Goal: Task Accomplishment & Management: Complete application form

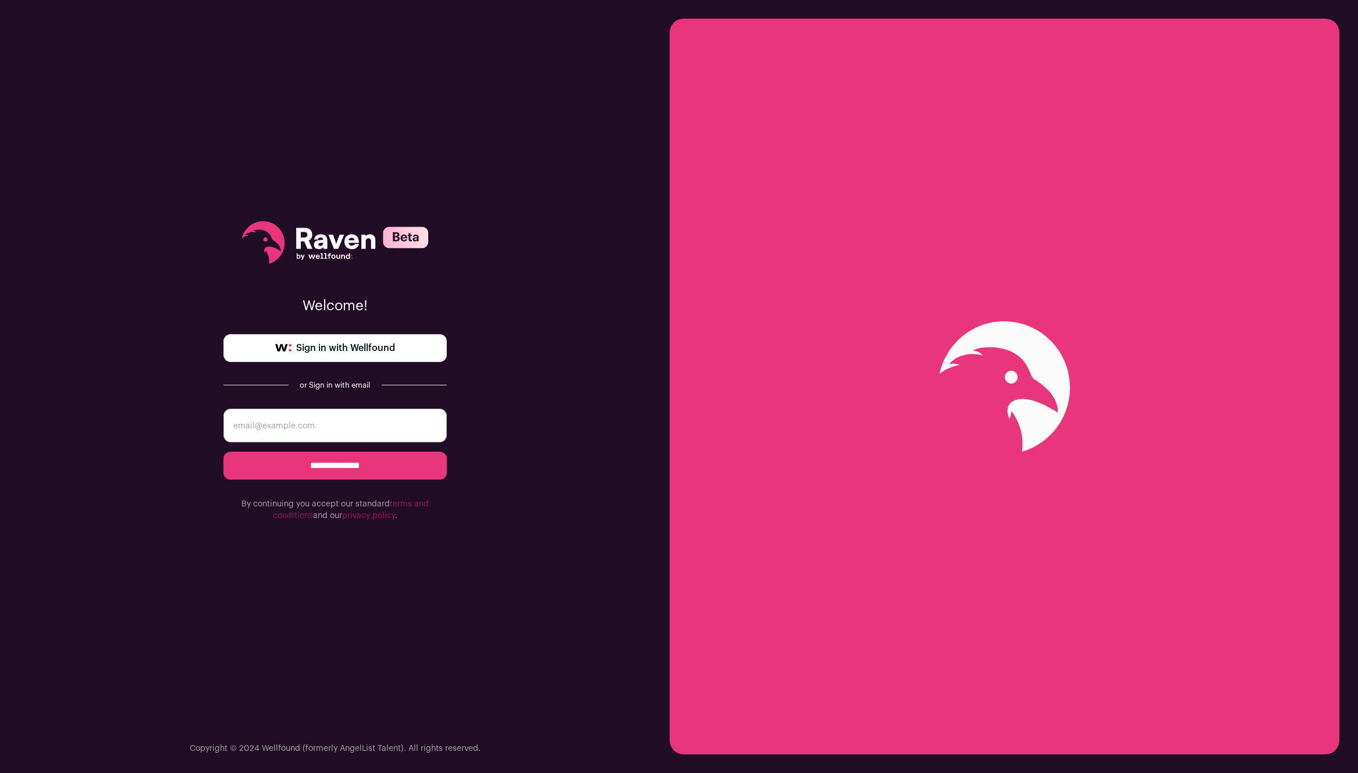
click at [381, 347] on span "Sign in with Wellfound" at bounding box center [345, 348] width 99 height 14
drag, startPoint x: 340, startPoint y: 468, endPoint x: 355, endPoint y: 410, distance: 59.7
click at [355, 410] on form "**********" at bounding box center [334, 464] width 223 height 113
click at [355, 410] on input "email" at bounding box center [334, 425] width 223 height 34
type input "danielmai1728@gmail.com"
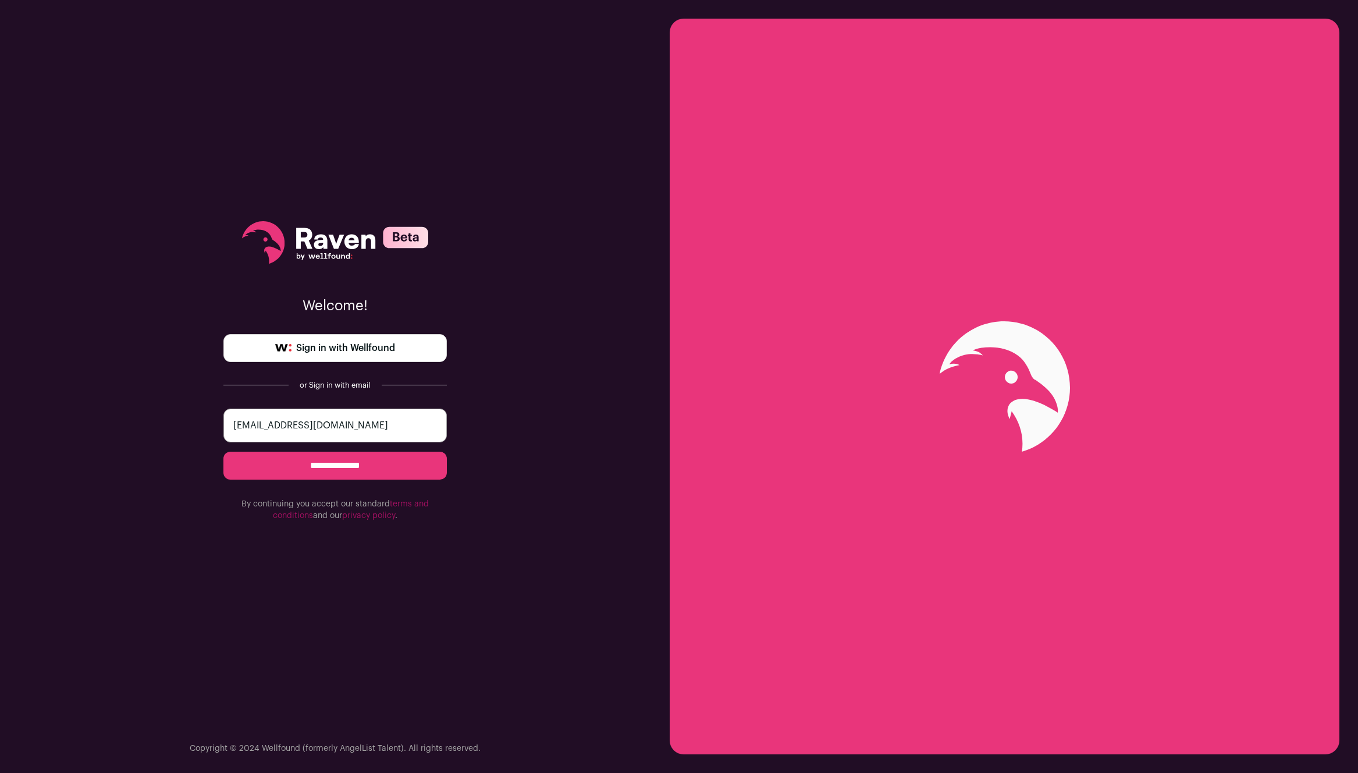
click at [223, 451] on input "**********" at bounding box center [334, 465] width 223 height 28
click at [363, 475] on input "**********" at bounding box center [334, 465] width 223 height 28
click at [404, 357] on link "Sign in with Wellfound" at bounding box center [334, 348] width 223 height 28
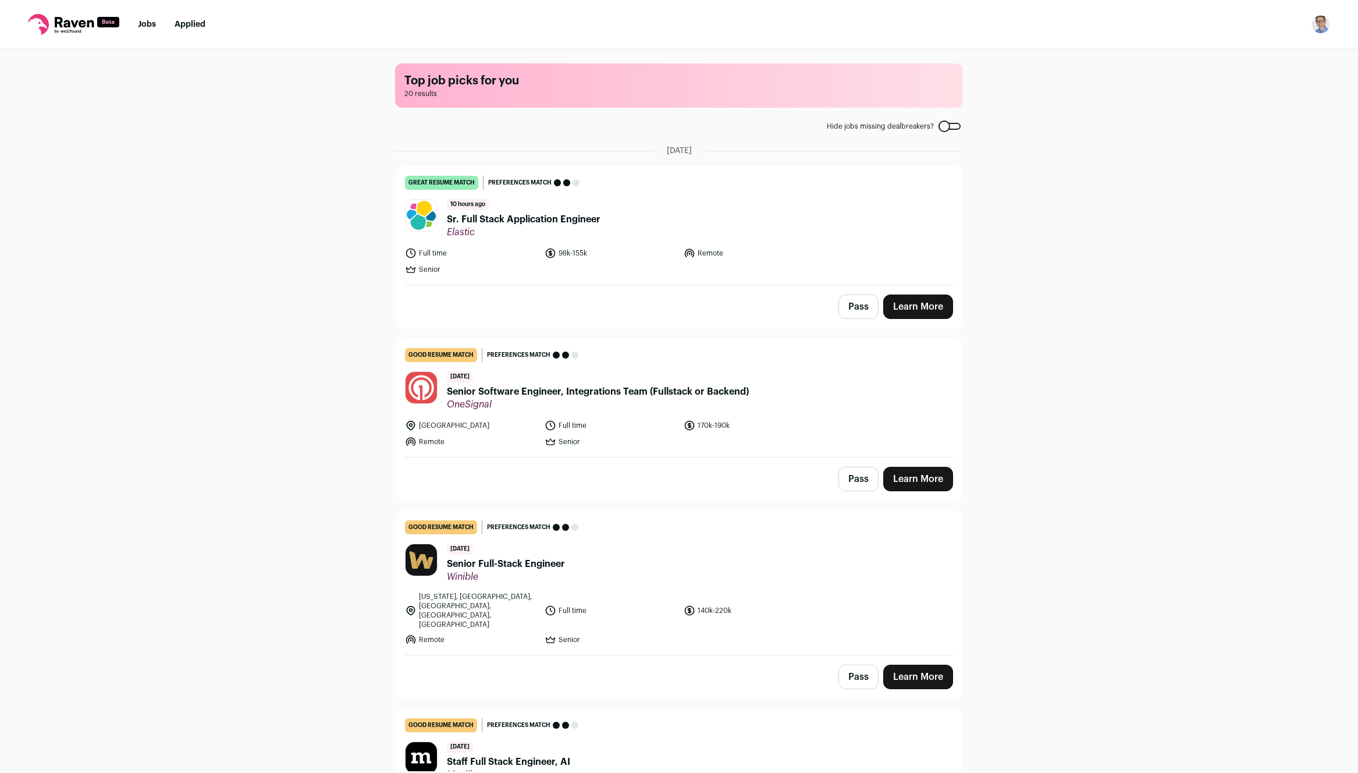
click at [62, 31] on icon at bounding box center [61, 31] width 3 height 2
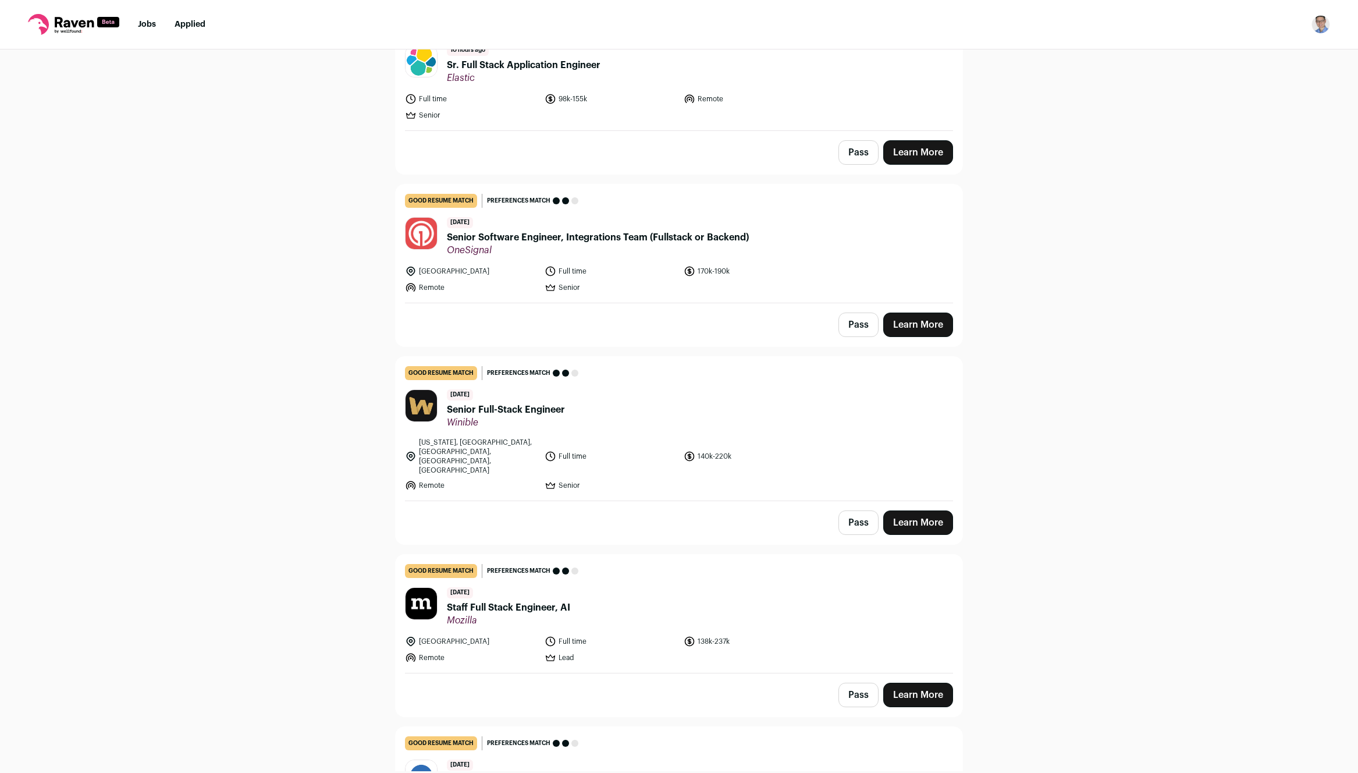
click at [604, 237] on span "Senior Software Engineer, Integrations Team (Fullstack or Backend)" at bounding box center [598, 237] width 302 height 14
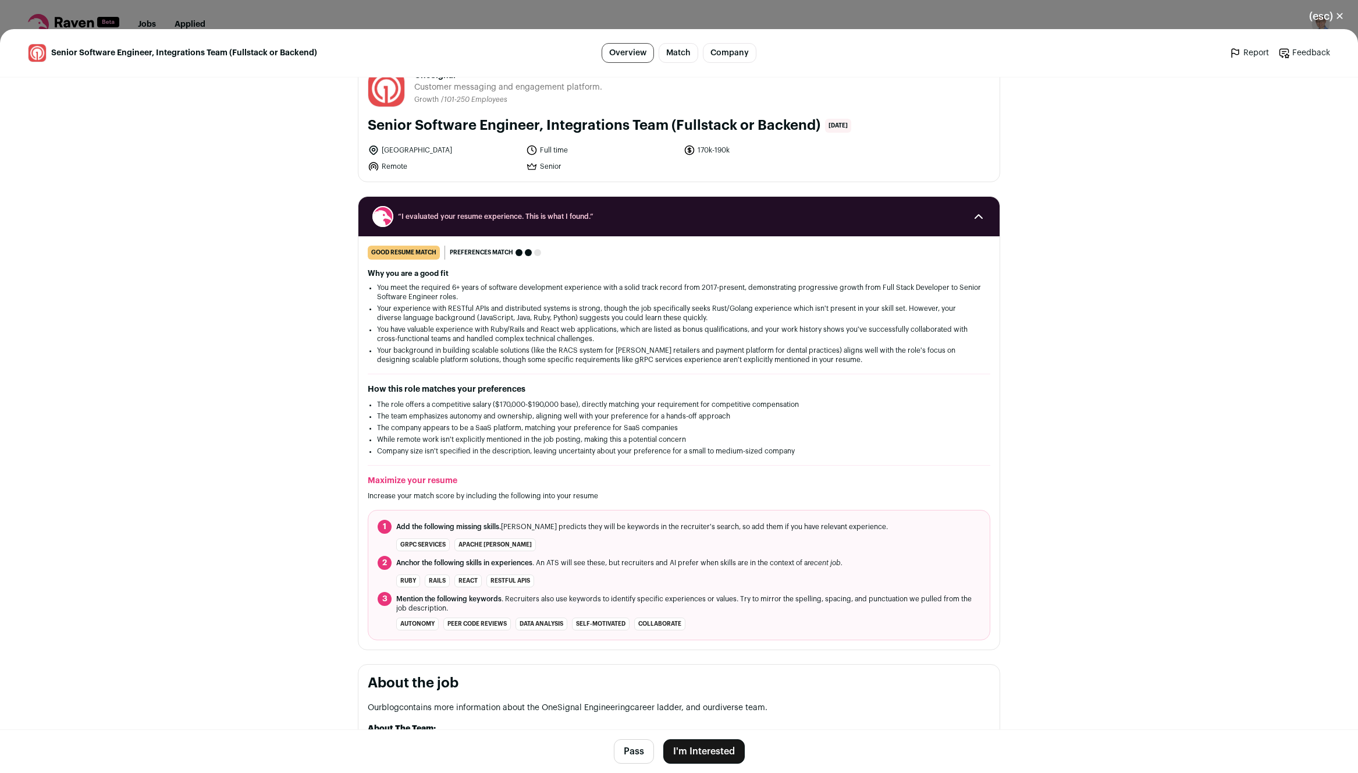
scroll to position [34, 0]
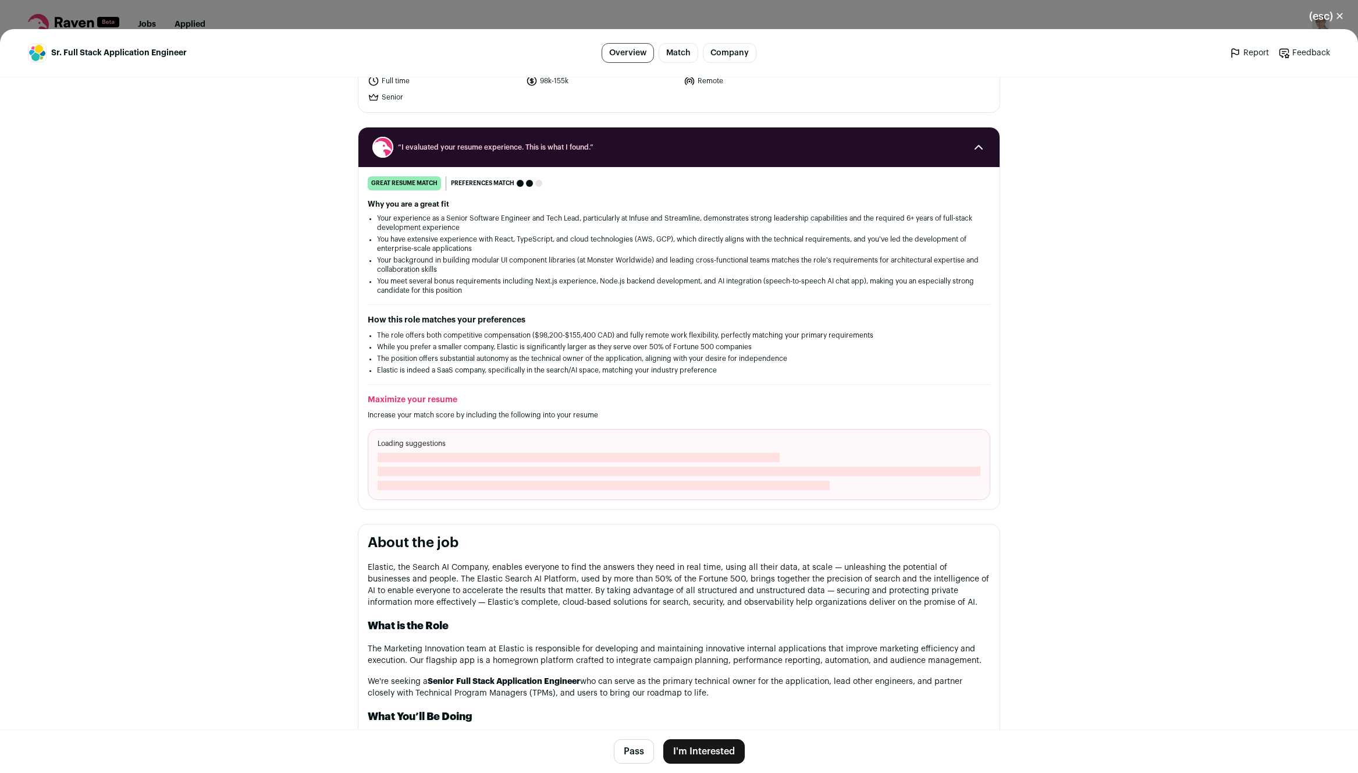
scroll to position [85, 0]
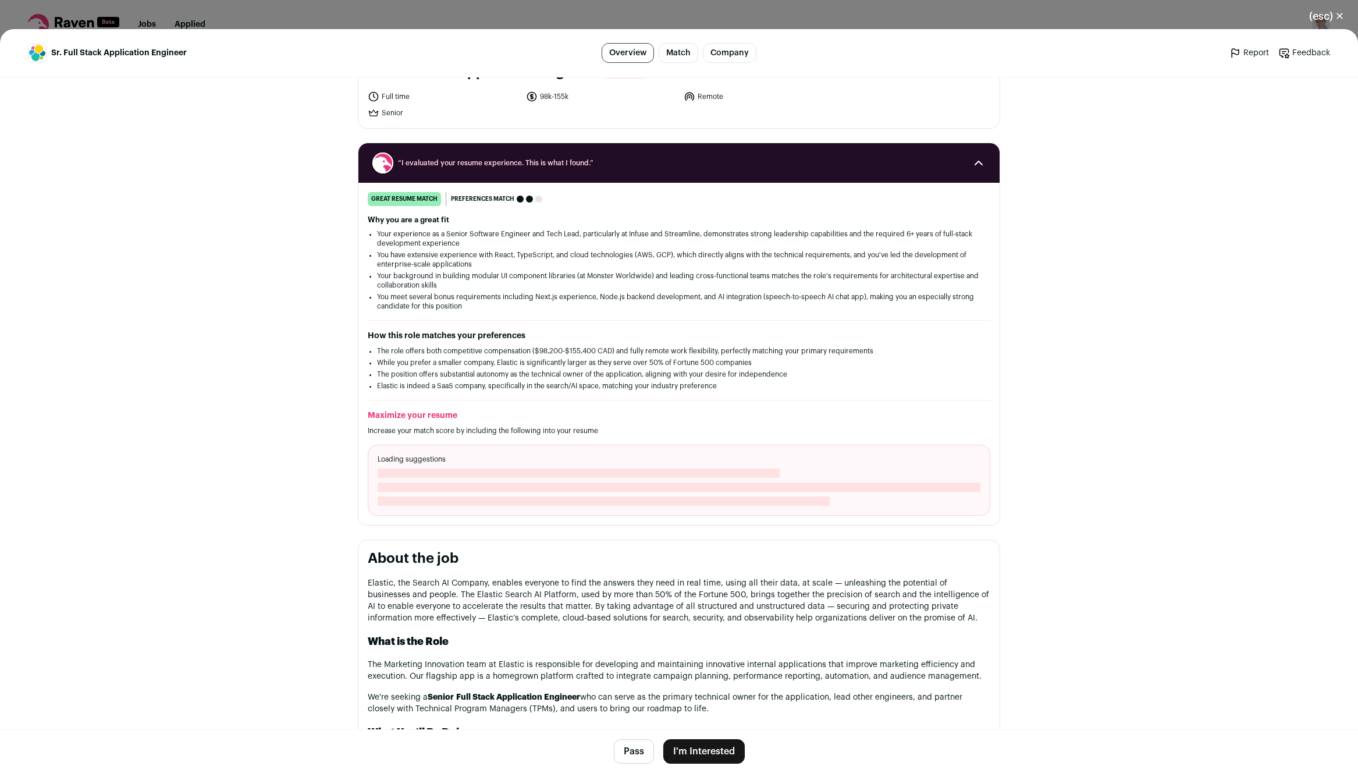
click at [639, 478] on div "Loading suggestions" at bounding box center [679, 479] width 622 height 71
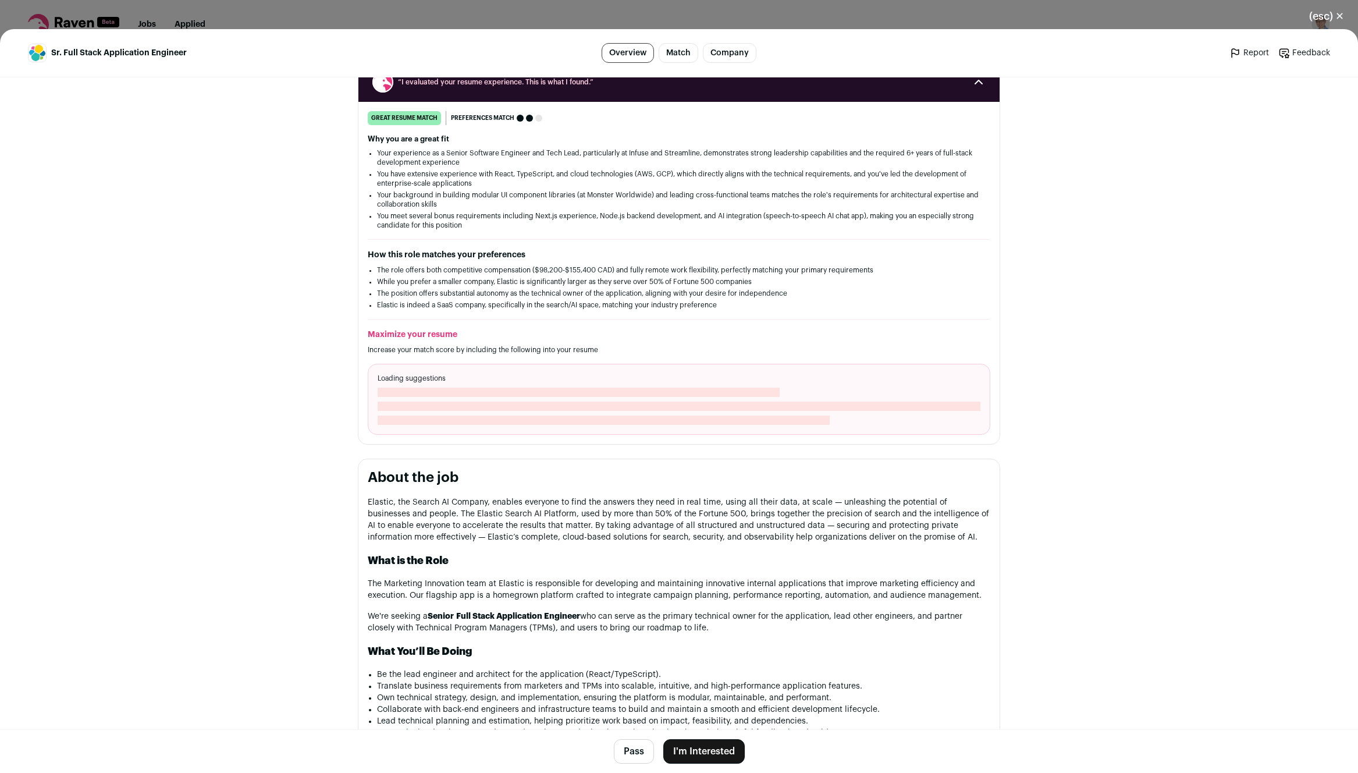
scroll to position [0, 0]
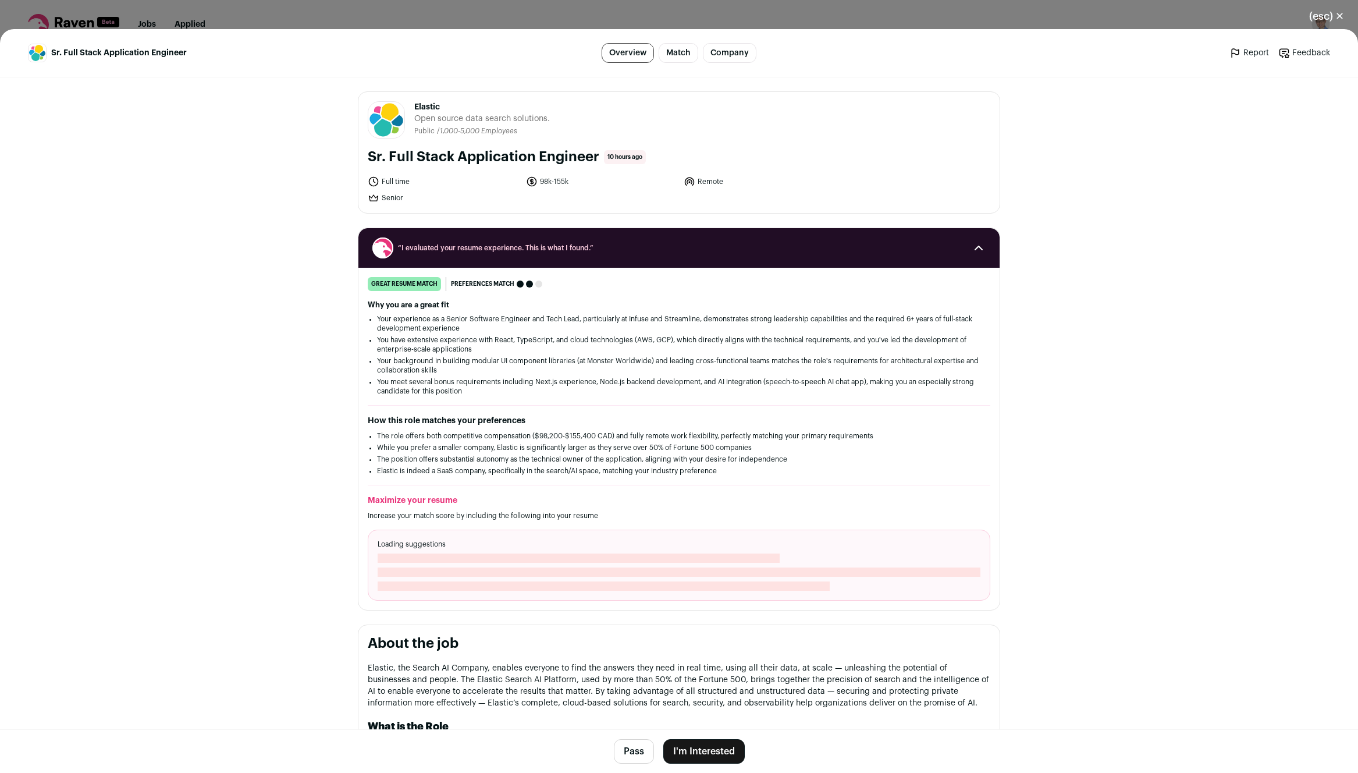
click at [1339, 20] on button "(esc) ✕" at bounding box center [1326, 16] width 63 height 26
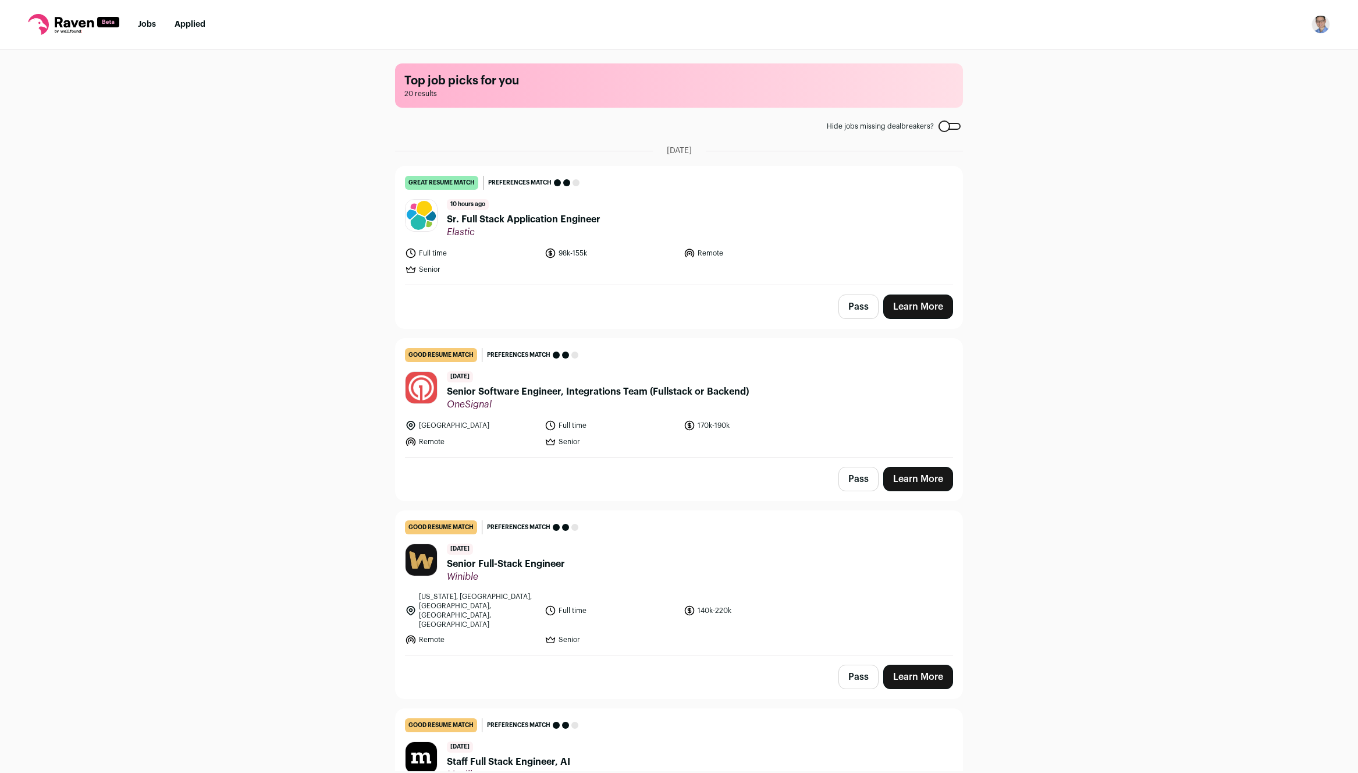
click at [1316, 21] on img "Open dropdown" at bounding box center [1320, 24] width 19 height 19
click at [1247, 60] on link "Settings" at bounding box center [1265, 54] width 129 height 28
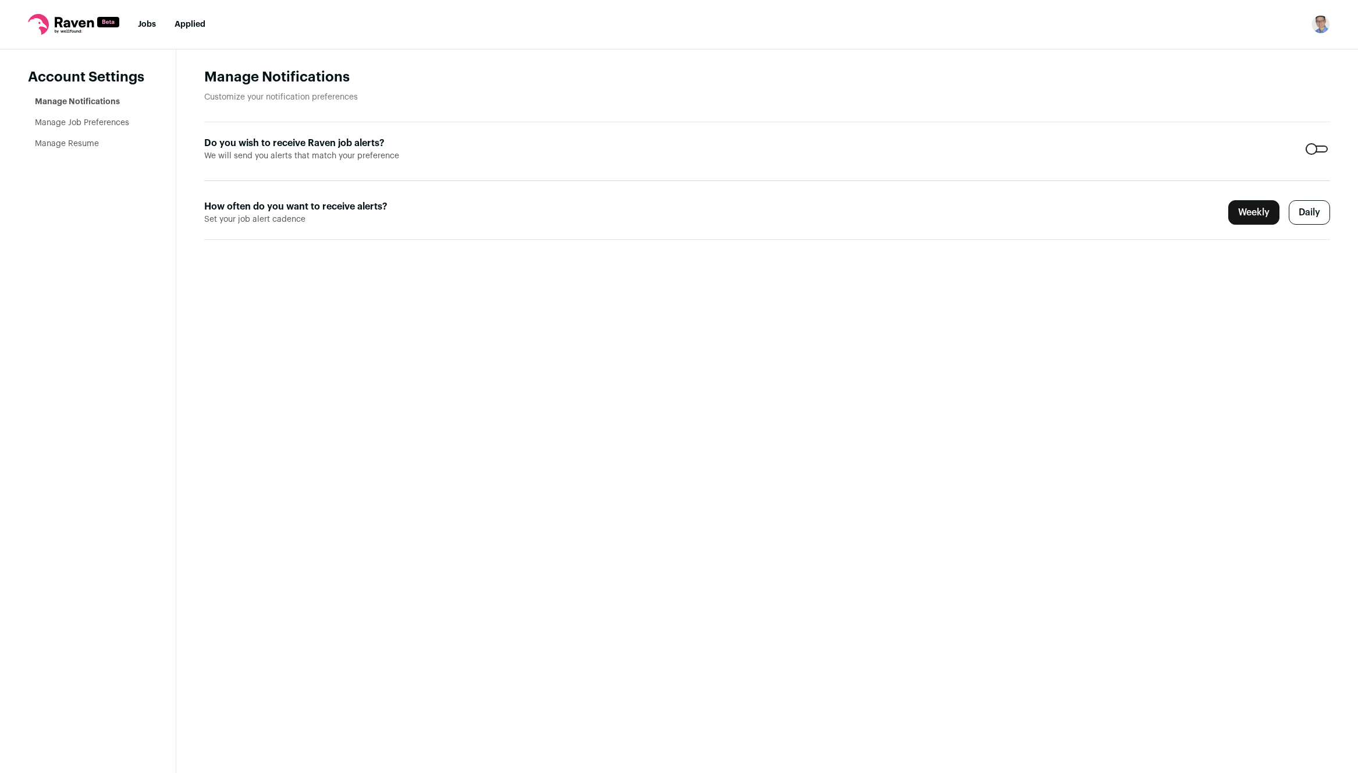
click at [70, 9] on nav "Jobs Applied Settings Notifications Preferences Resume FAQs Logout" at bounding box center [679, 24] width 1358 height 49
click at [70, 35] on nav "Jobs Applied Settings Notifications Preferences Resume FAQs Logout" at bounding box center [679, 24] width 1358 height 49
click at [54, 23] on icon at bounding box center [73, 24] width 91 height 21
click at [134, 19] on nav "Jobs Applied Settings Notifications Preferences Resume FAQs Logout" at bounding box center [679, 24] width 1358 height 49
click at [144, 22] on link "Jobs" at bounding box center [147, 24] width 18 height 8
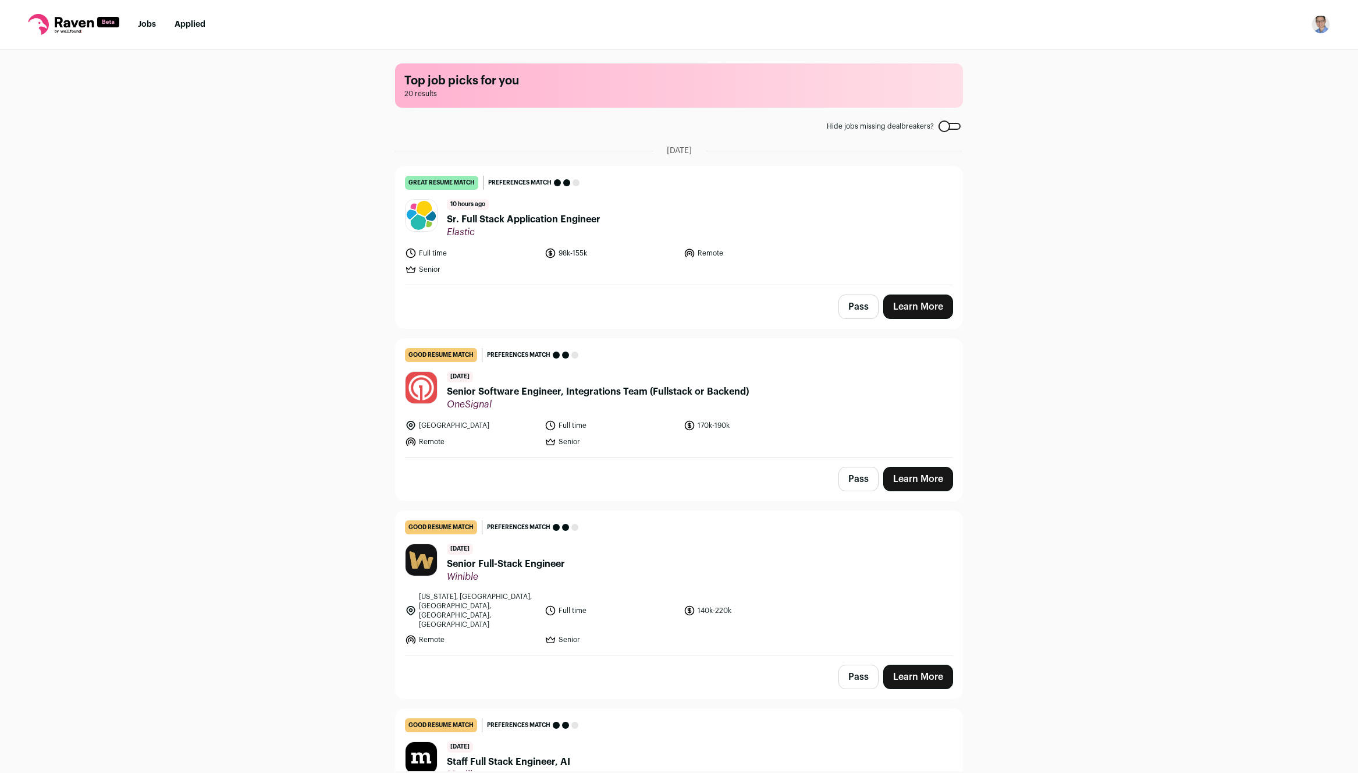
click at [1322, 28] on img "Open dropdown" at bounding box center [1320, 24] width 19 height 19
click at [1244, 84] on link "FAQs" at bounding box center [1265, 84] width 129 height 28
click at [229, 51] on div "Top job picks for you 20 results Hide jobs missing dealbreakers? August 18th, 2…" at bounding box center [679, 409] width 1358 height 721
click at [42, 20] on icon at bounding box center [38, 24] width 21 height 21
click at [511, 219] on span "Sr. Full Stack Application Engineer" at bounding box center [524, 219] width 154 height 14
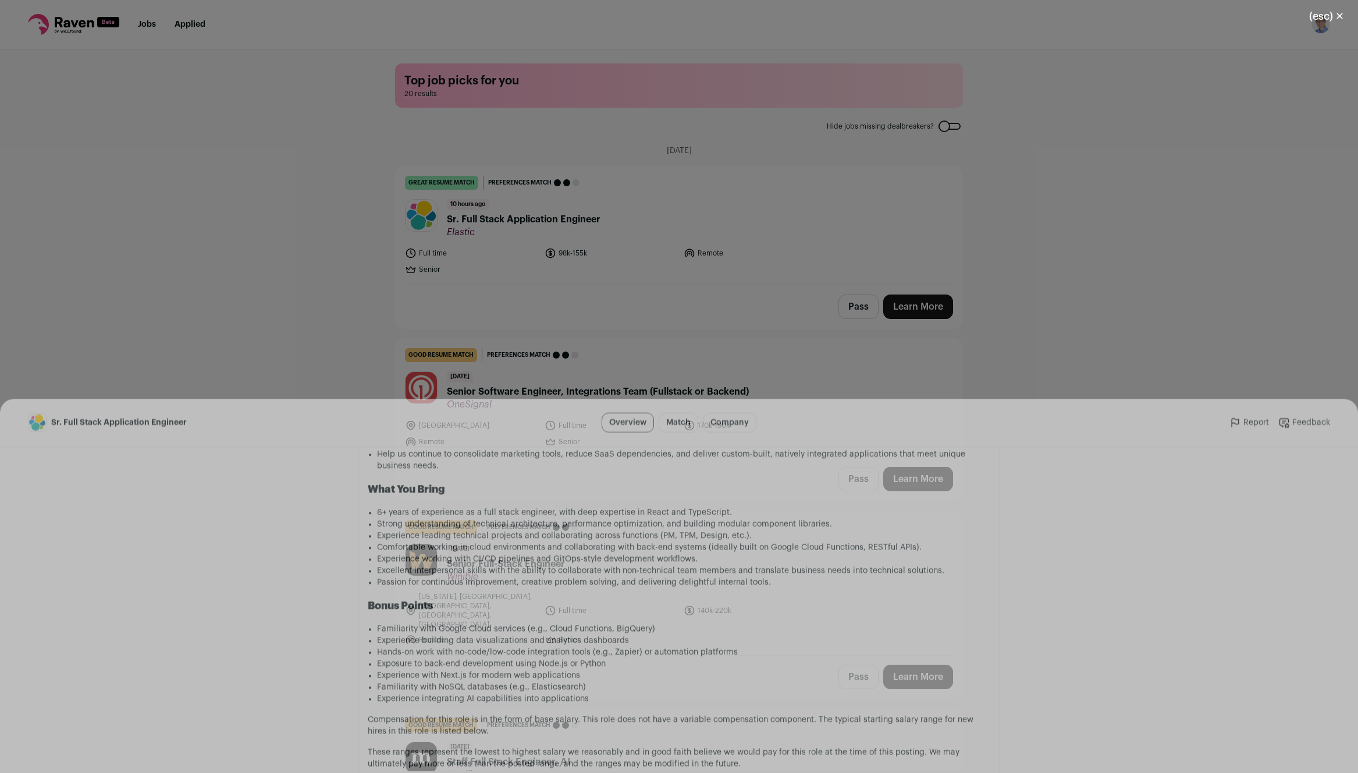
scroll to position [860, 0]
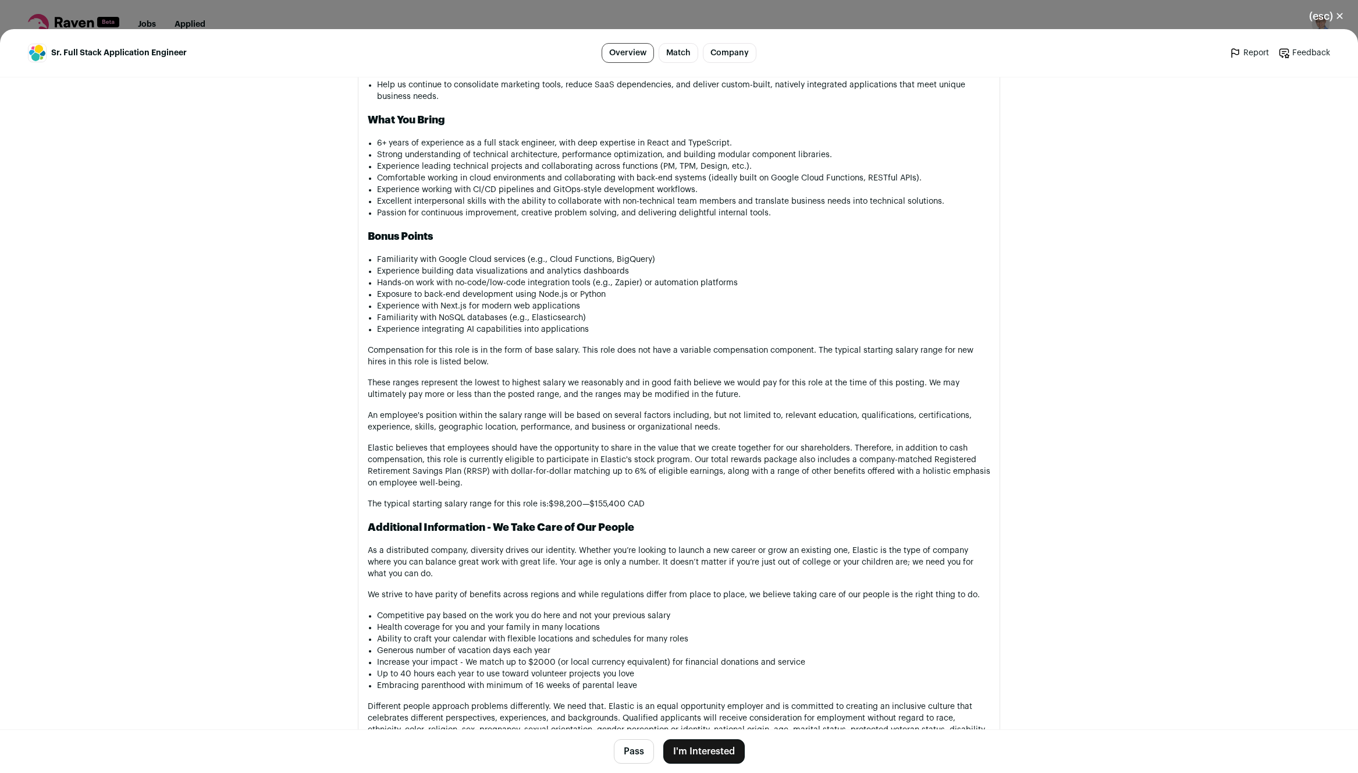
drag, startPoint x: 689, startPoint y: 746, endPoint x: 795, endPoint y: 556, distance: 217.5
click at [795, 556] on main "Sr. Full Stack Application Engineer Overview Match Company Report Feedback Repo…" at bounding box center [679, 400] width 1358 height 743
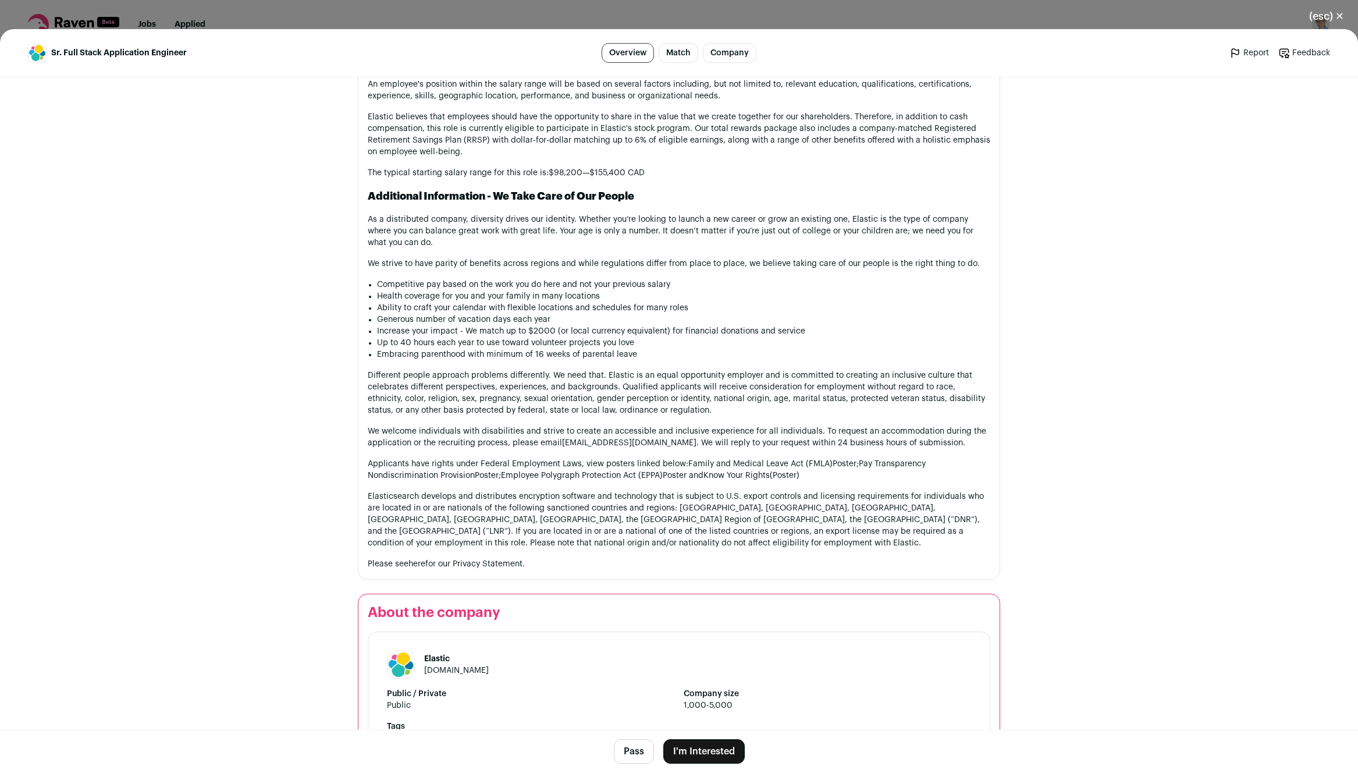
scroll to position [1339, 0]
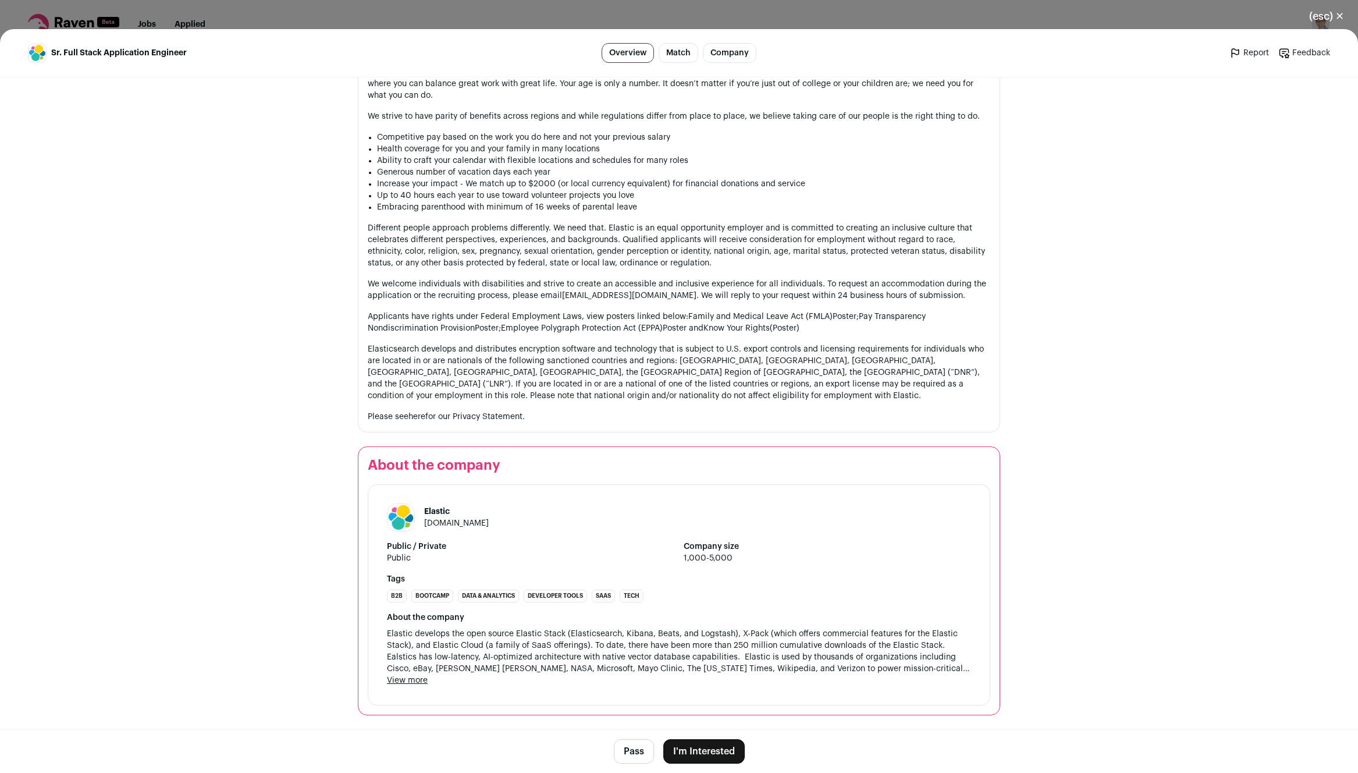
click at [711, 740] on button "I'm Interested" at bounding box center [703, 751] width 81 height 24
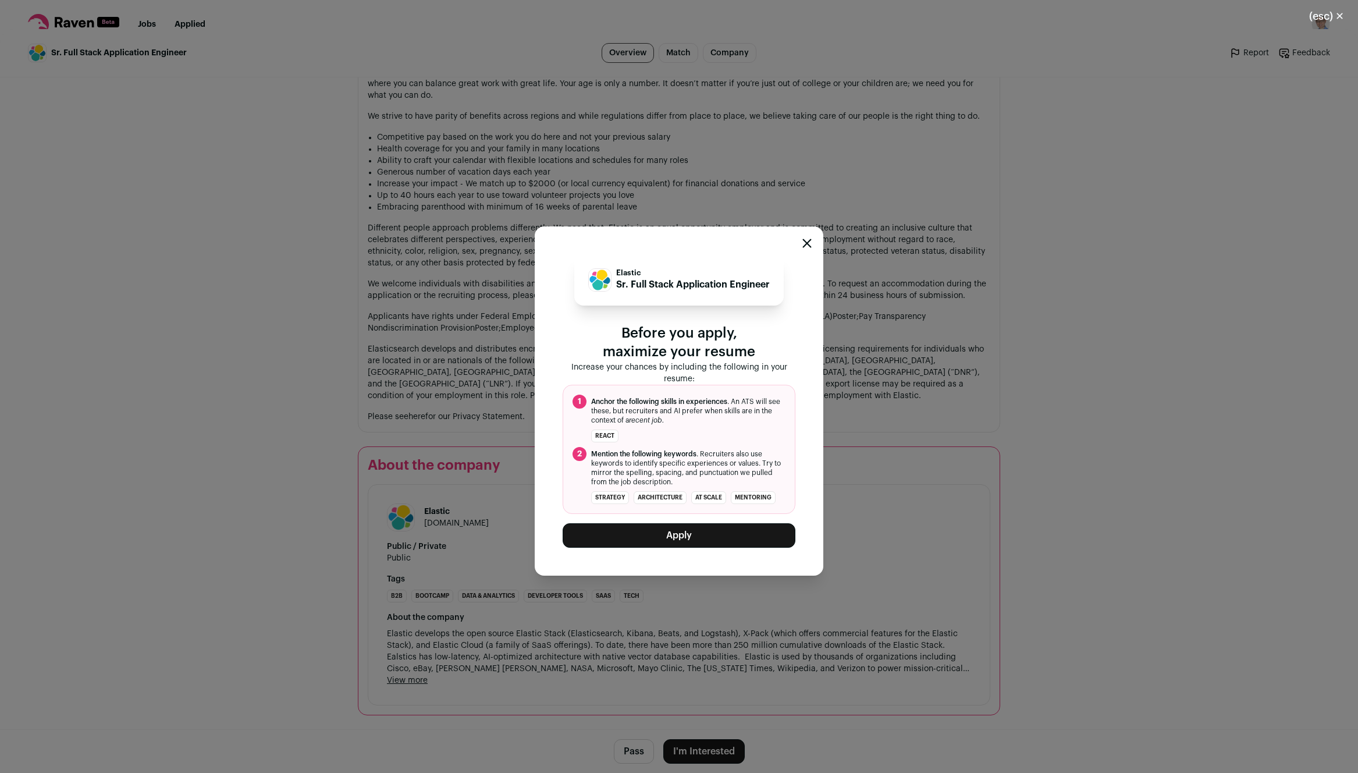
click at [707, 539] on button "Apply" at bounding box center [679, 535] width 233 height 24
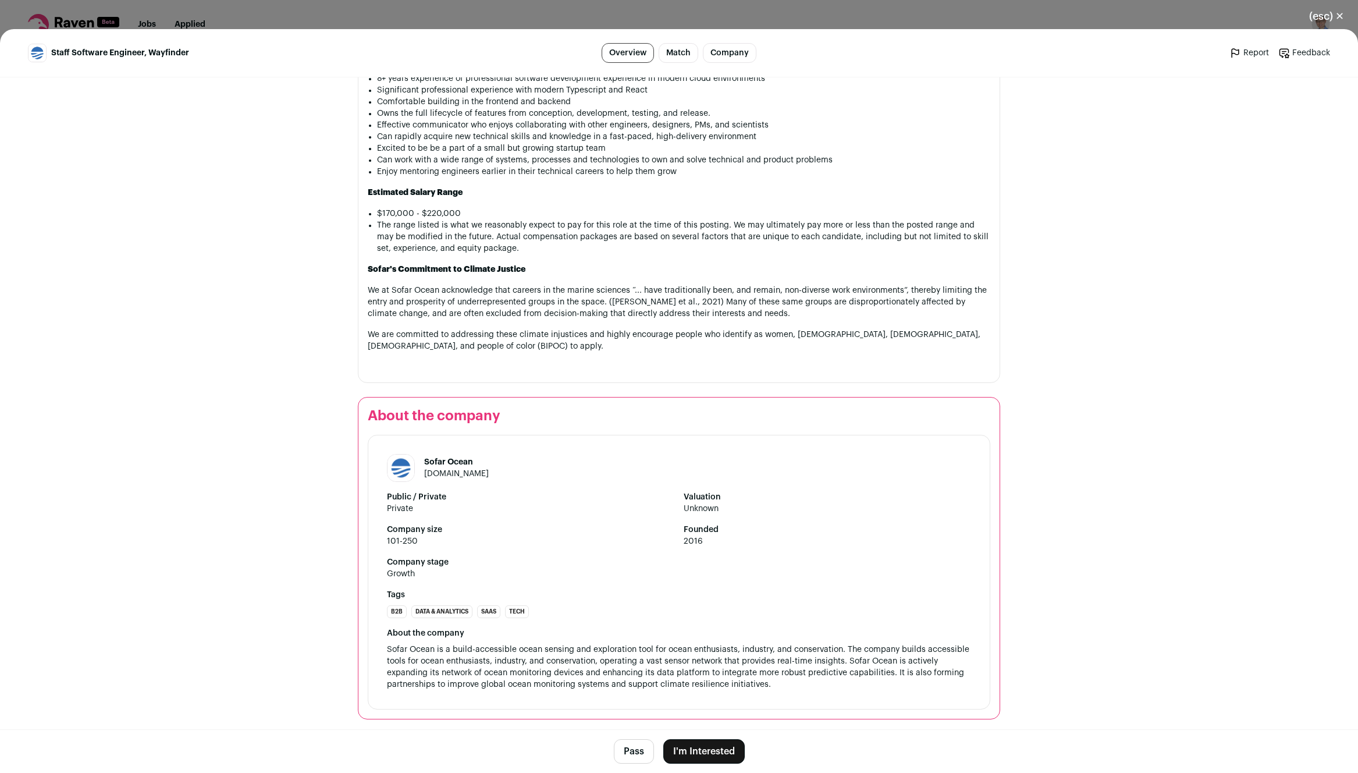
scroll to position [779, 0]
click at [696, 756] on button "I'm Interested" at bounding box center [703, 751] width 81 height 24
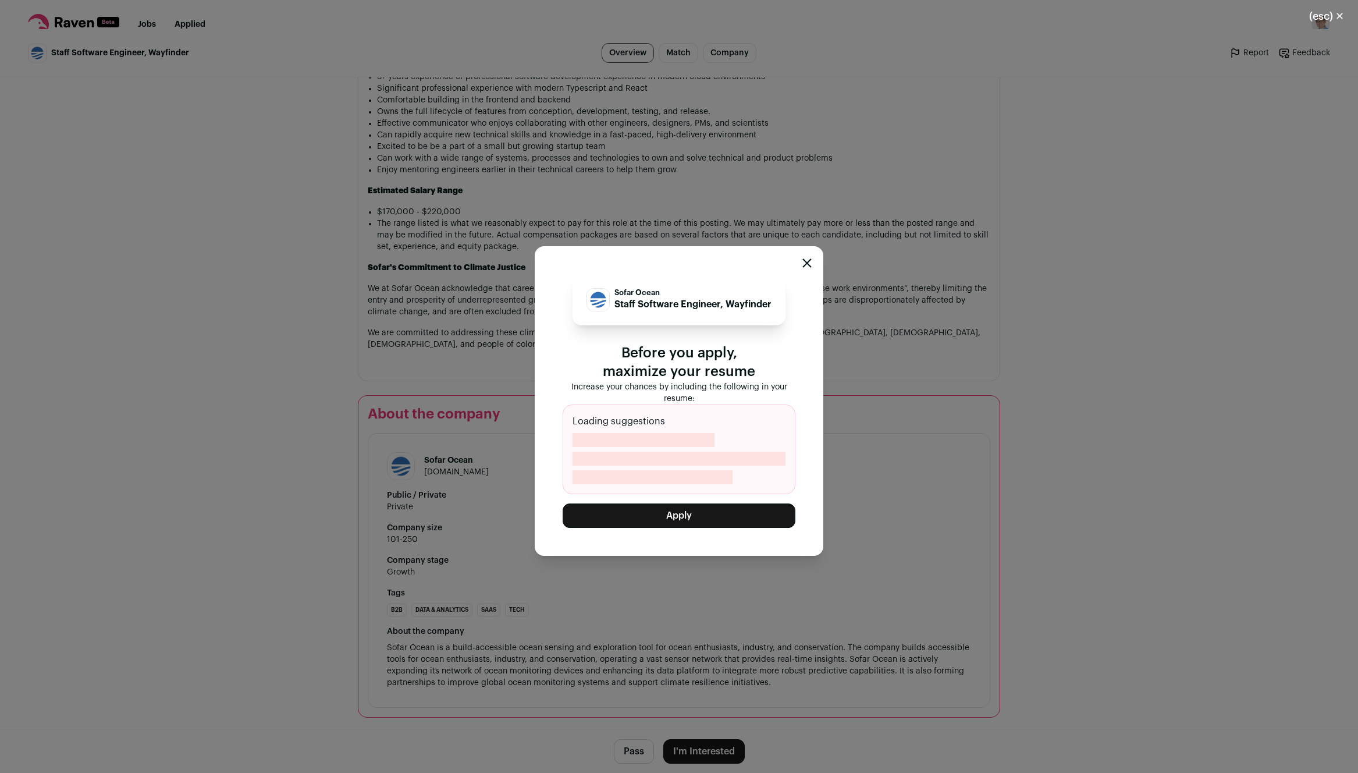
scroll to position [839, 0]
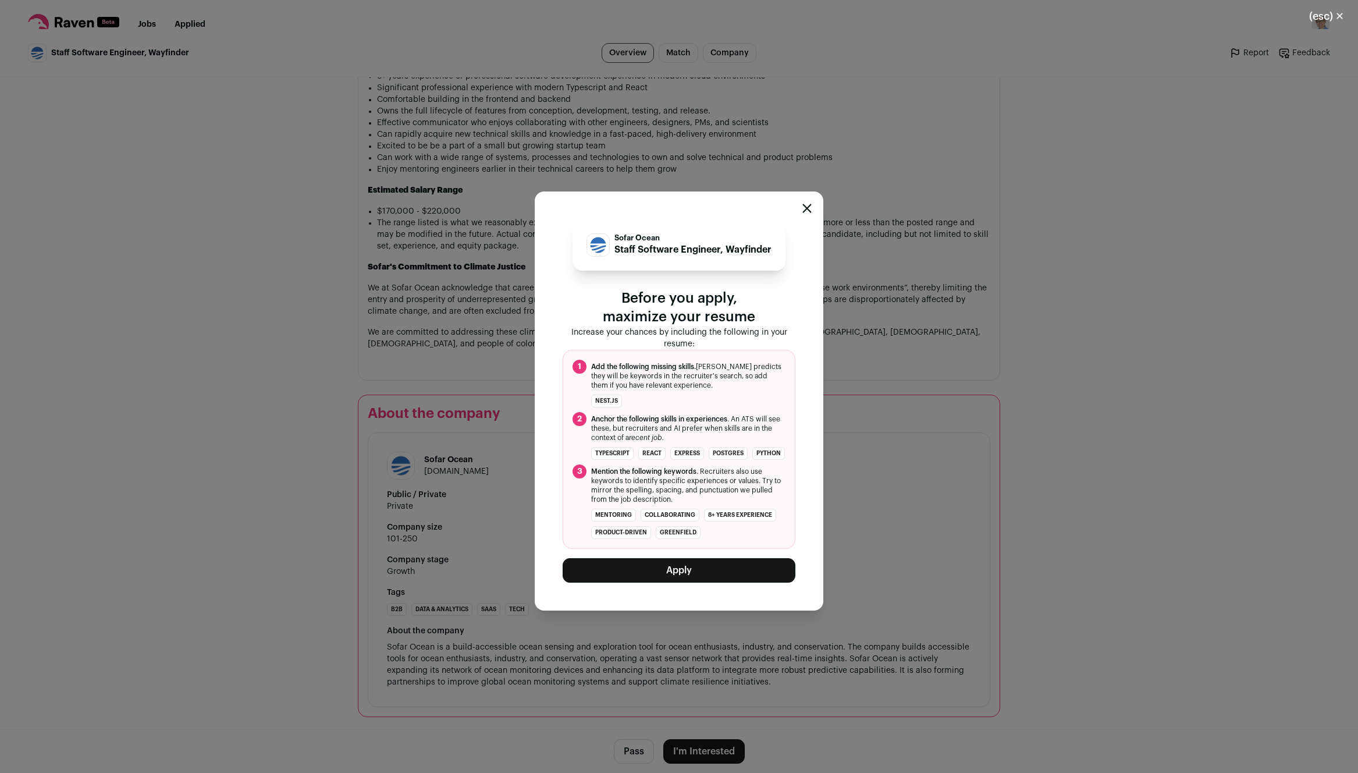
click at [707, 581] on button "Apply" at bounding box center [679, 570] width 233 height 24
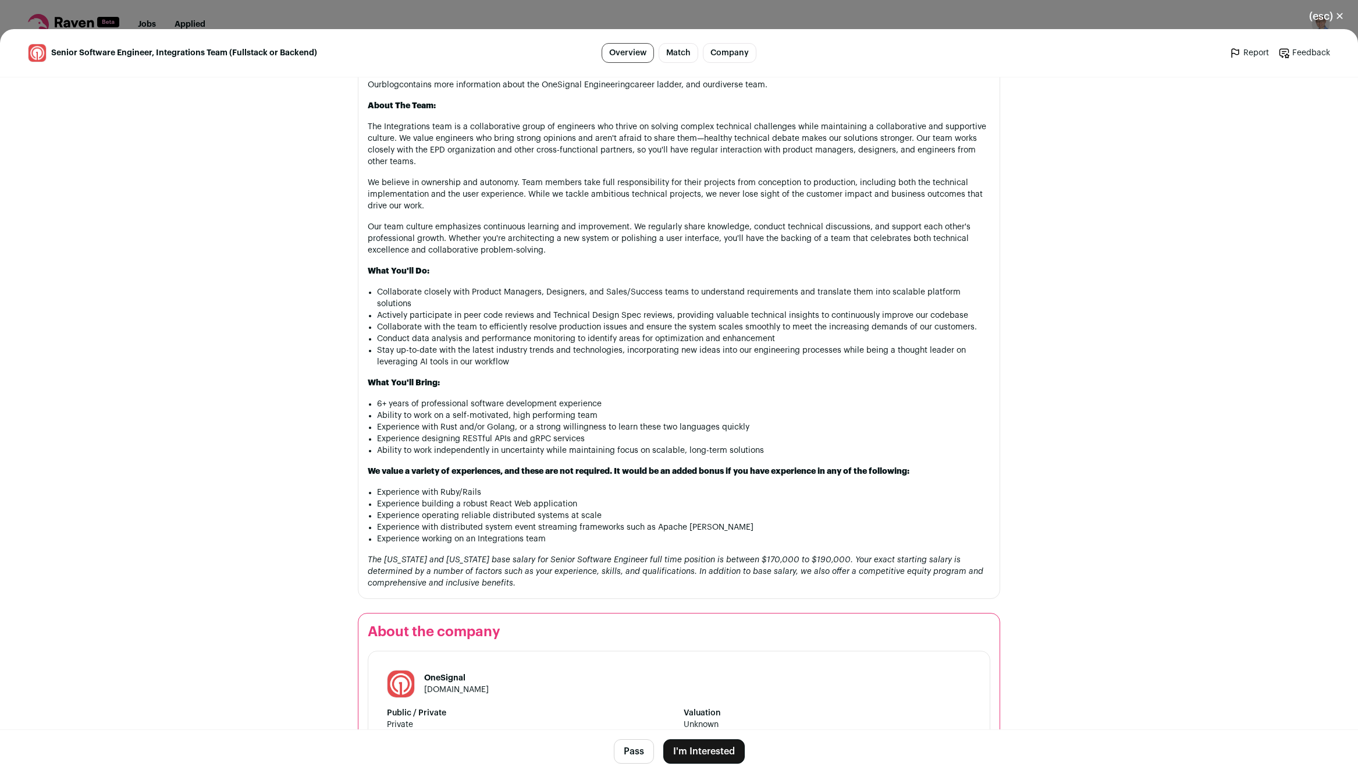
scroll to position [859, 0]
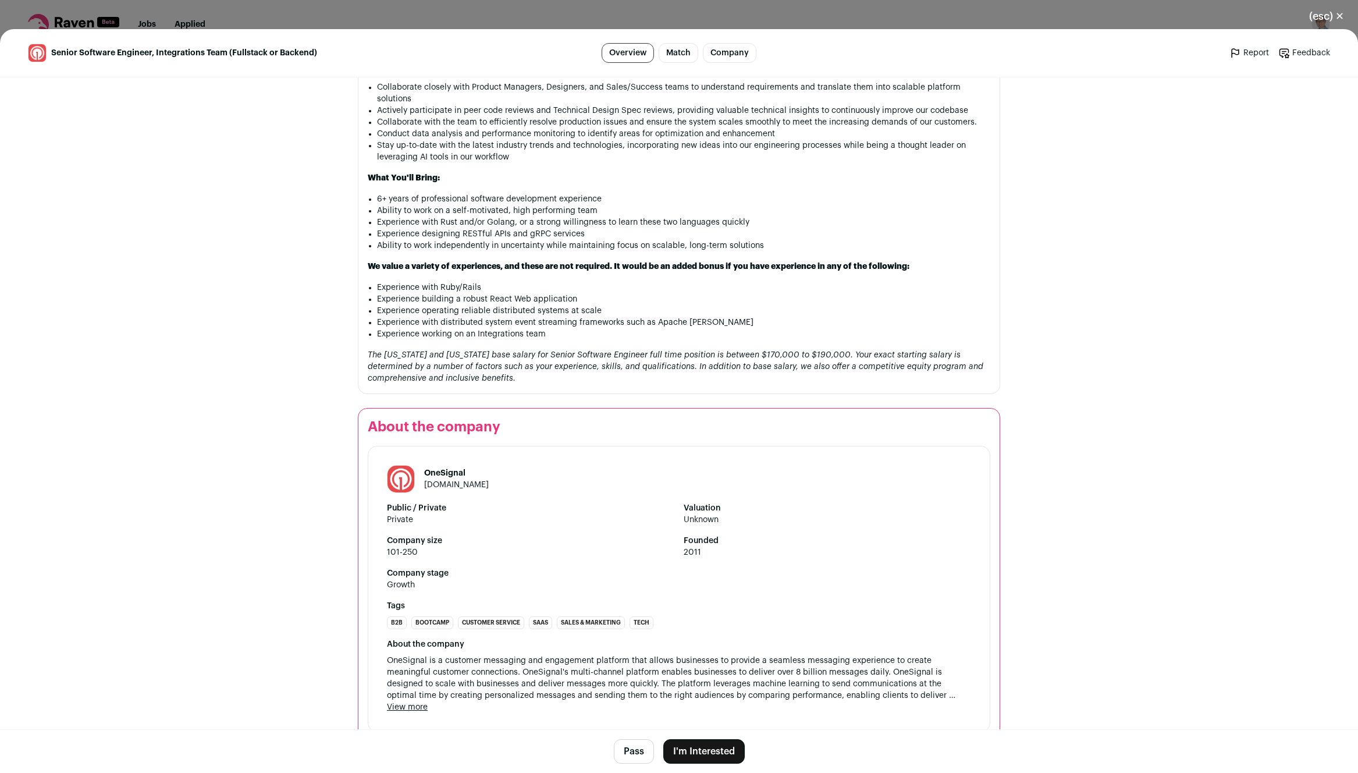
click at [709, 753] on button "I'm Interested" at bounding box center [703, 751] width 81 height 24
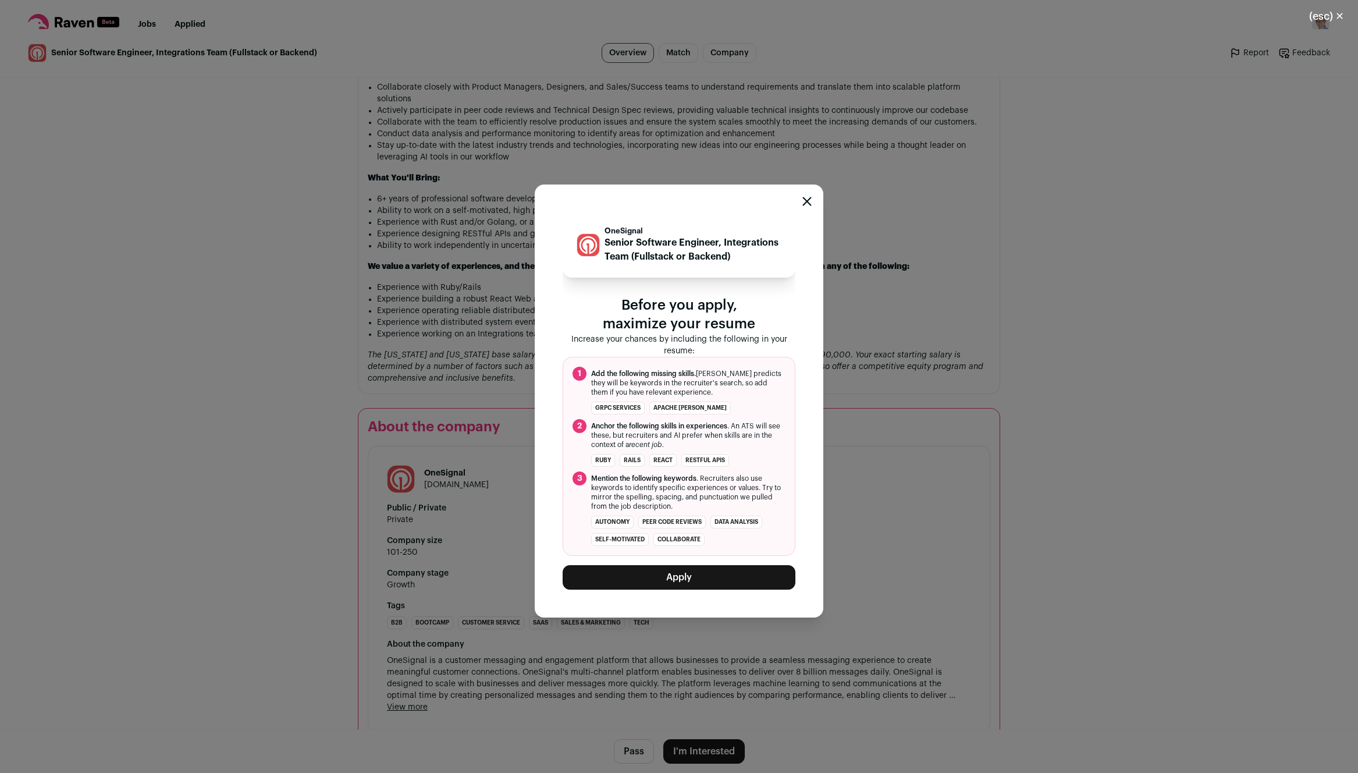
click at [700, 584] on button "Apply" at bounding box center [679, 577] width 233 height 24
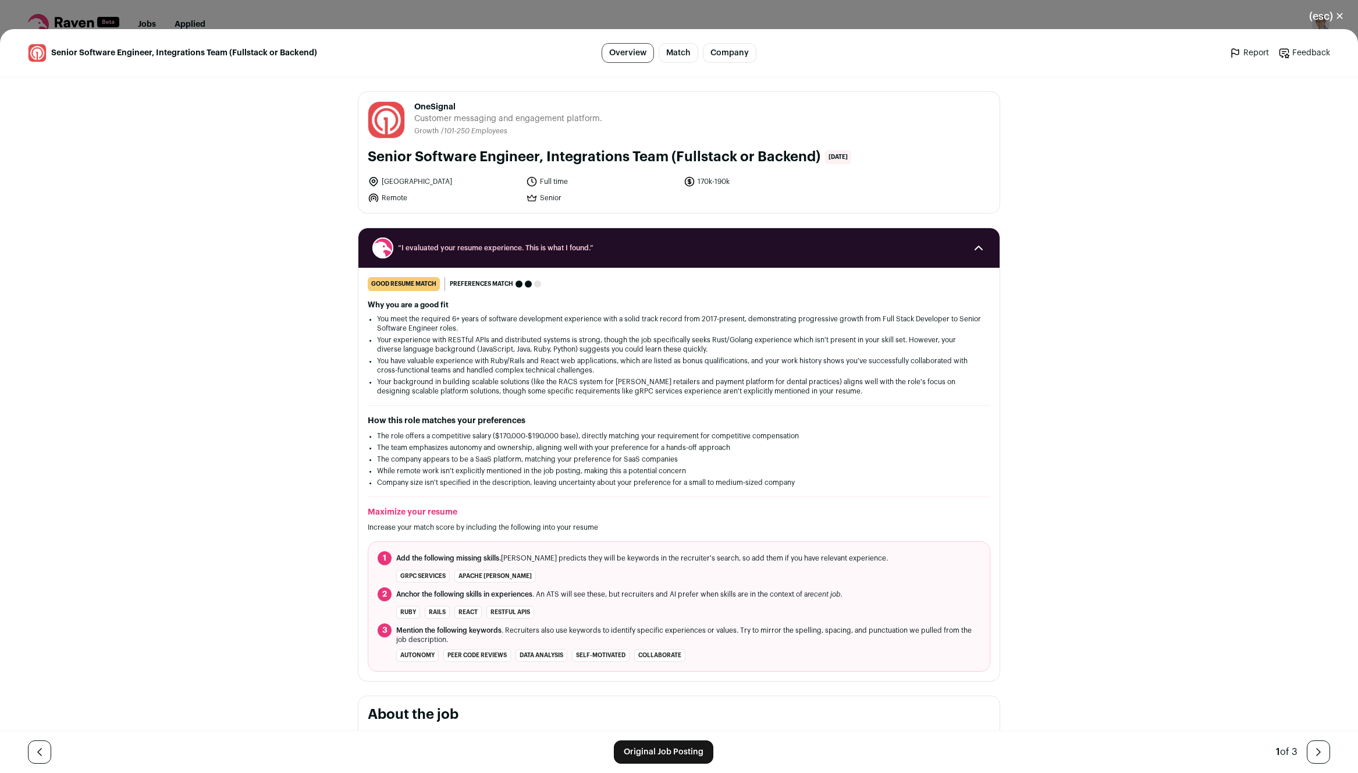
click at [1337, 9] on button "(esc) ✕" at bounding box center [1326, 16] width 63 height 26
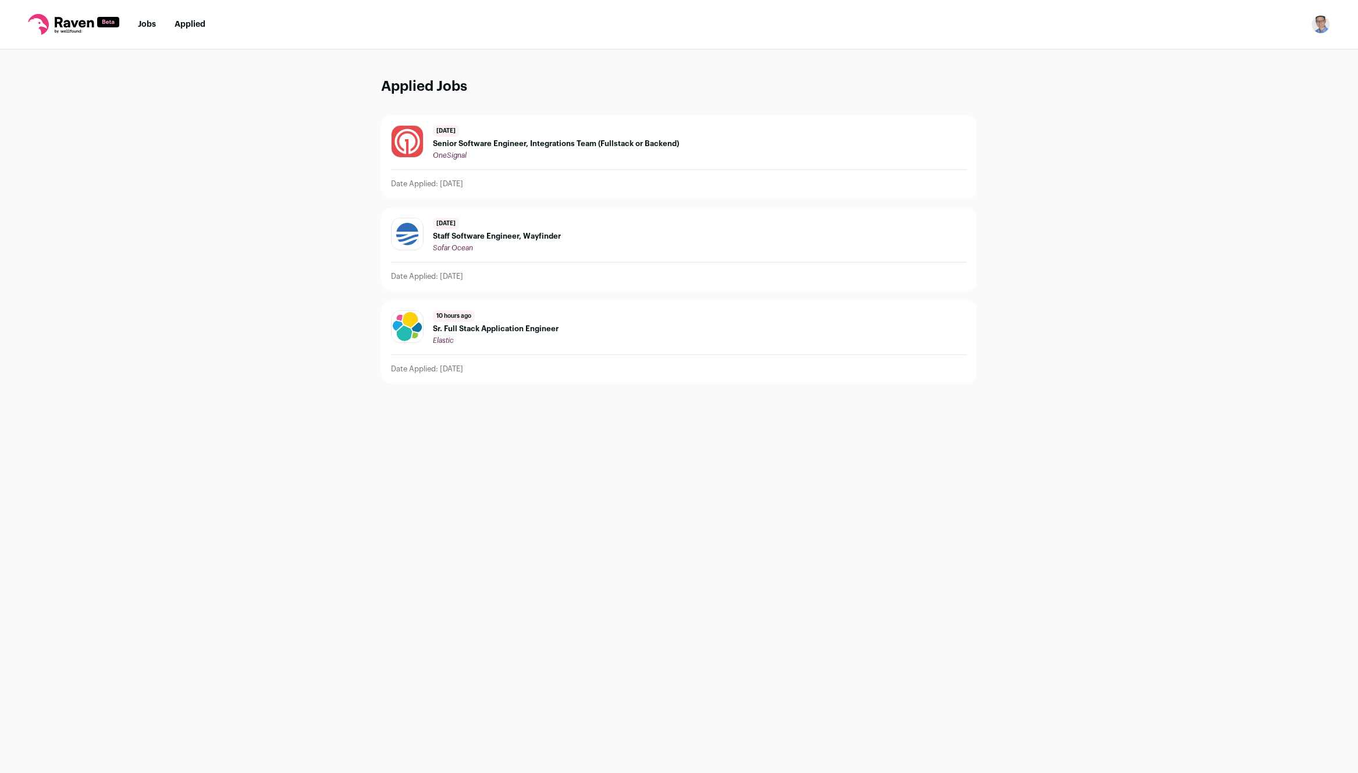
click at [148, 21] on link "Jobs" at bounding box center [147, 24] width 18 height 8
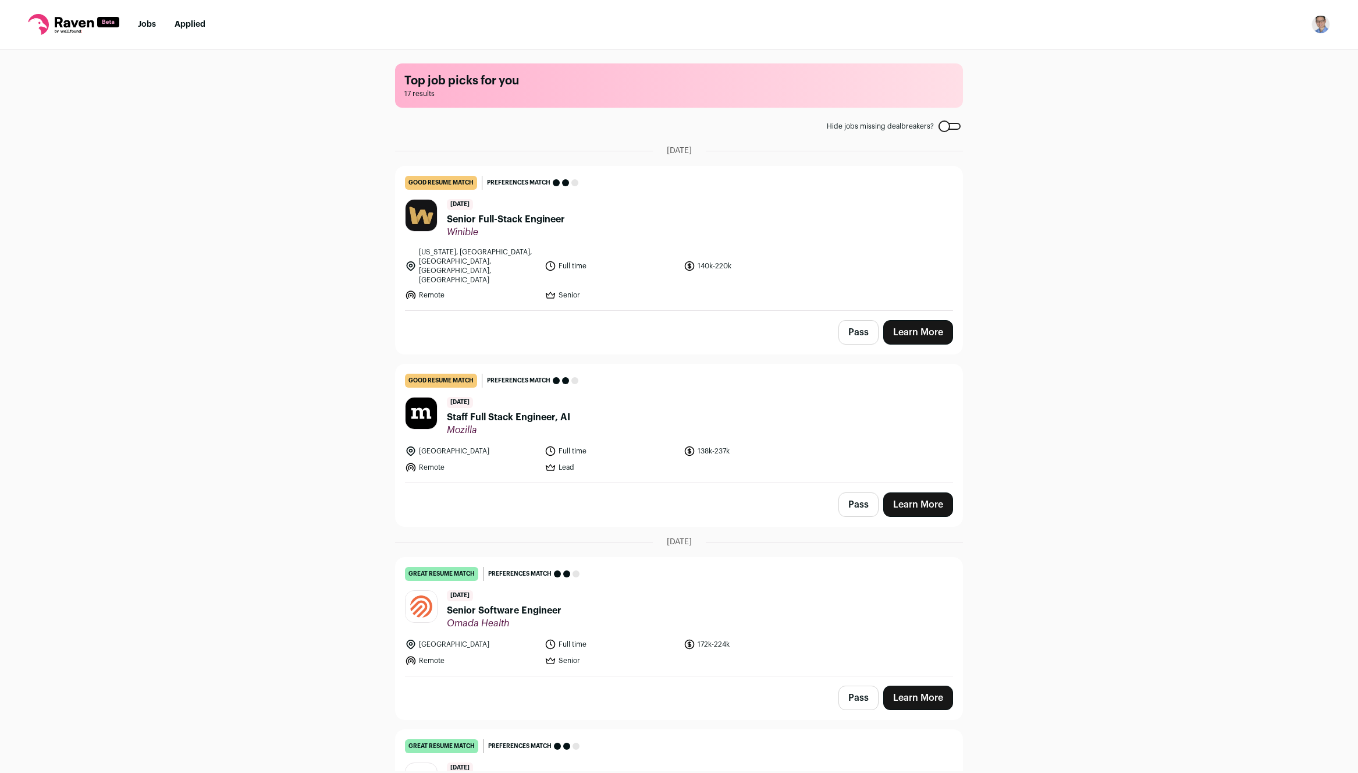
click at [513, 217] on span "Senior Full-Stack Engineer" at bounding box center [506, 219] width 118 height 14
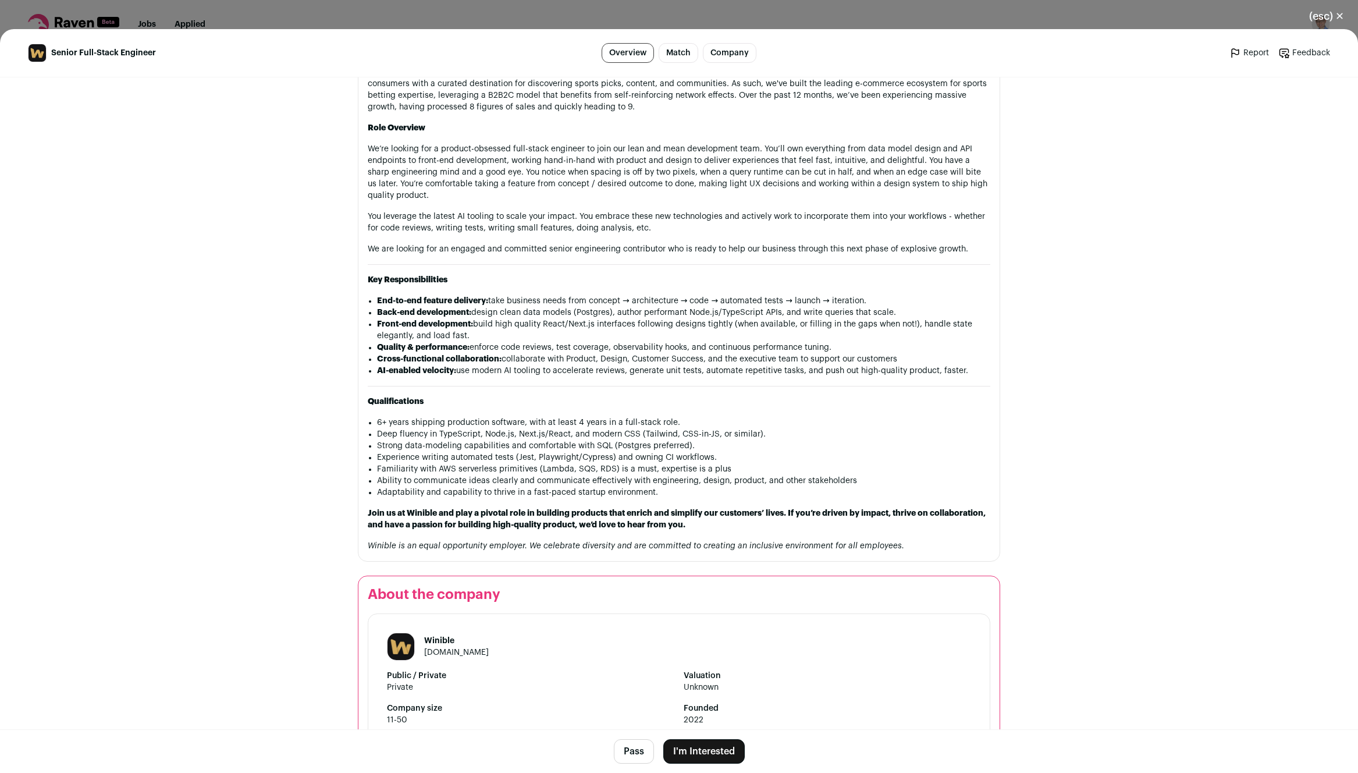
scroll to position [852, 0]
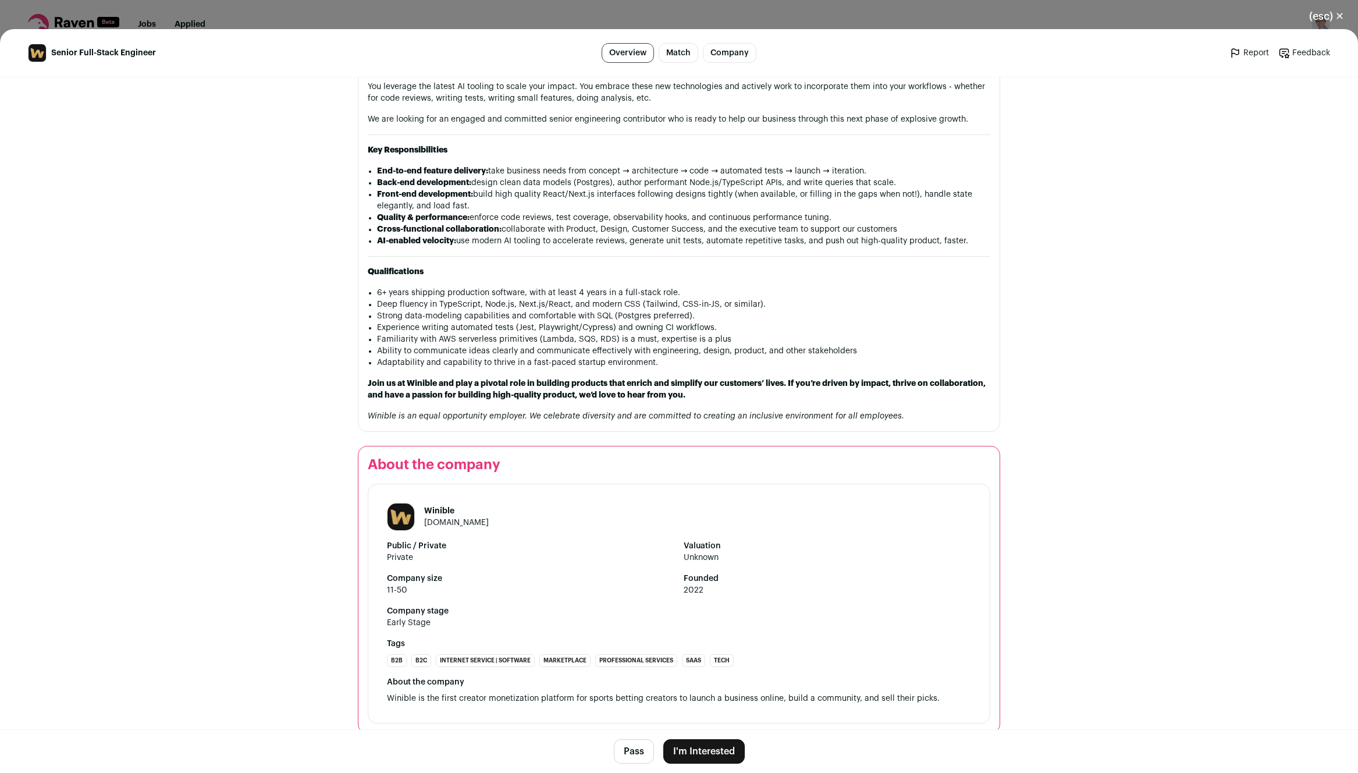
click at [728, 753] on button "I'm Interested" at bounding box center [703, 751] width 81 height 24
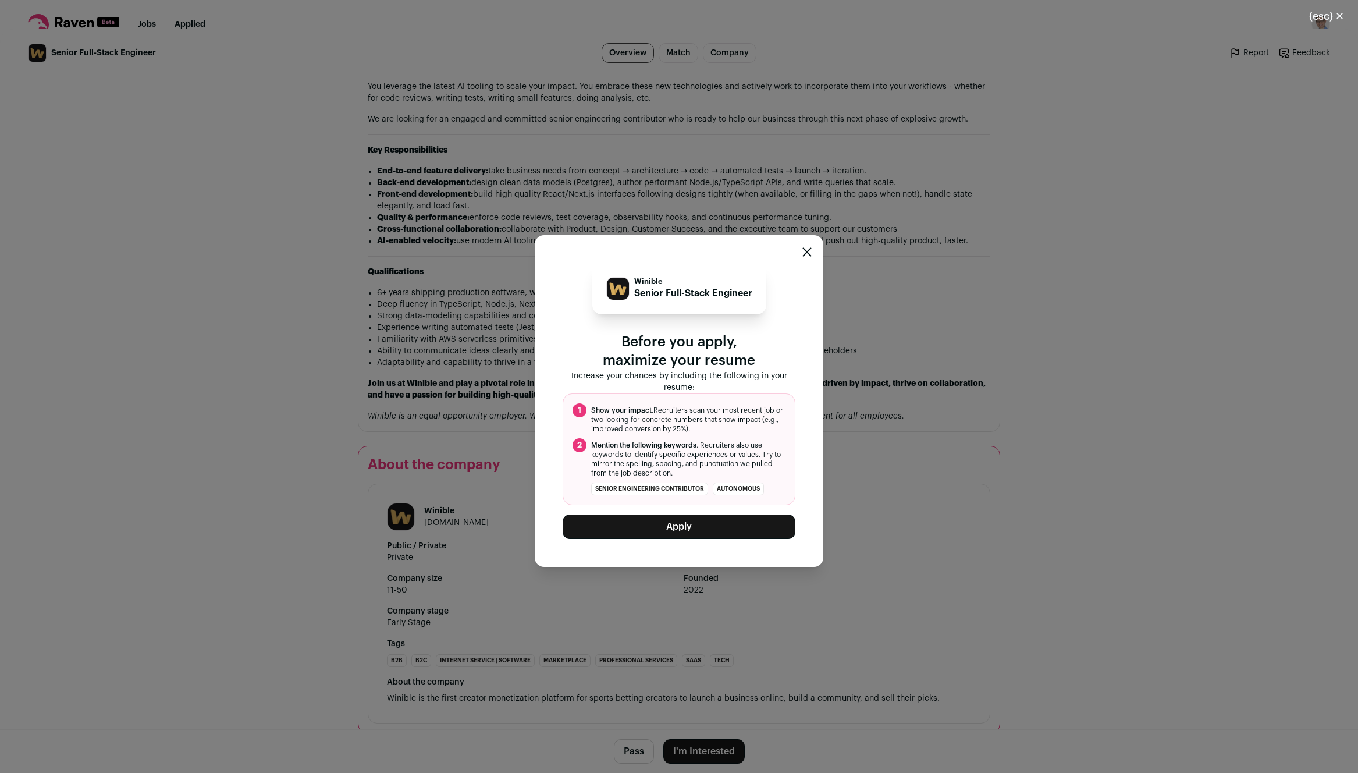
click at [717, 535] on button "Apply" at bounding box center [679, 526] width 233 height 24
